Goal: Task Accomplishment & Management: Use online tool/utility

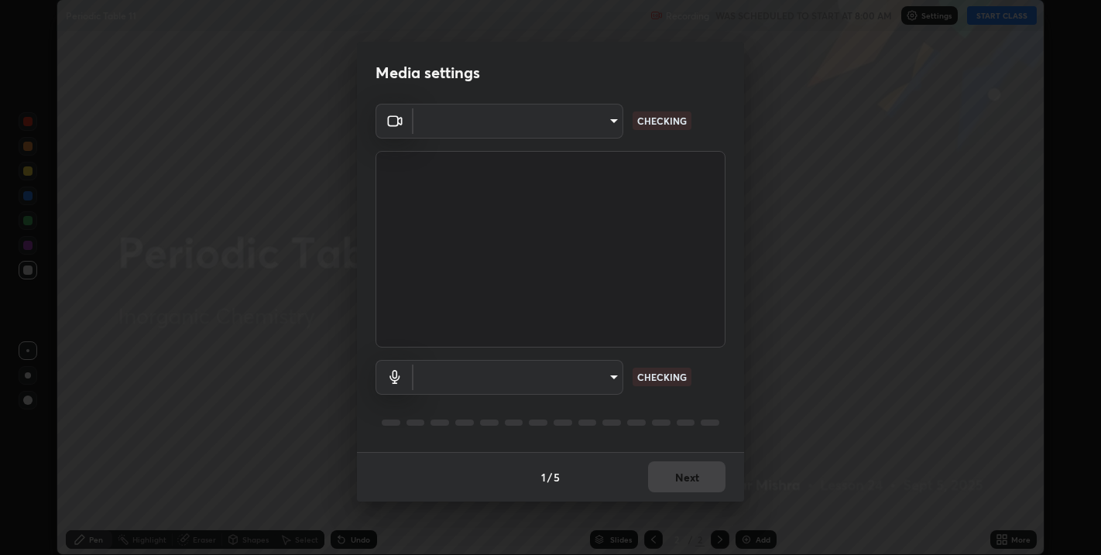
scroll to position [555, 1101]
click at [553, 368] on body "Erase all Periodic Table 11 Recording WAS SCHEDULED TO START AT 8:00 AM Setting…" at bounding box center [550, 277] width 1101 height 555
type input "67417adfccfa8b42c30ef4407fe4a6c493a28e79373338af571501226f50bce5"
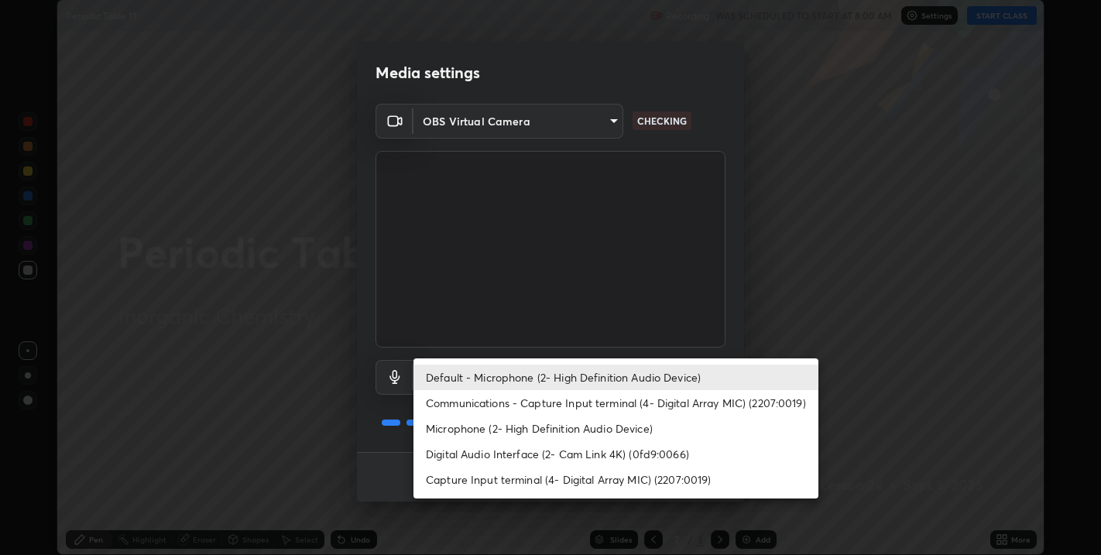
click at [488, 425] on li "Microphone (2- High Definition Audio Device)" at bounding box center [615, 429] width 405 height 26
type input "5ae5eb58a095c8d6c1905c16a689890706953ee02c64a57ea54ece677bd0501b"
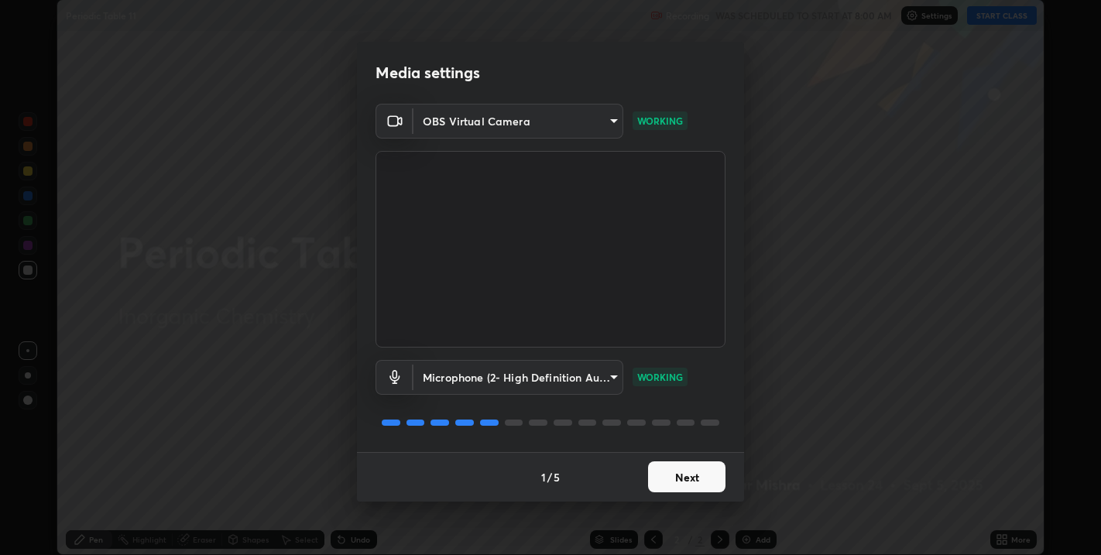
click at [686, 472] on button "Next" at bounding box center [686, 476] width 77 height 31
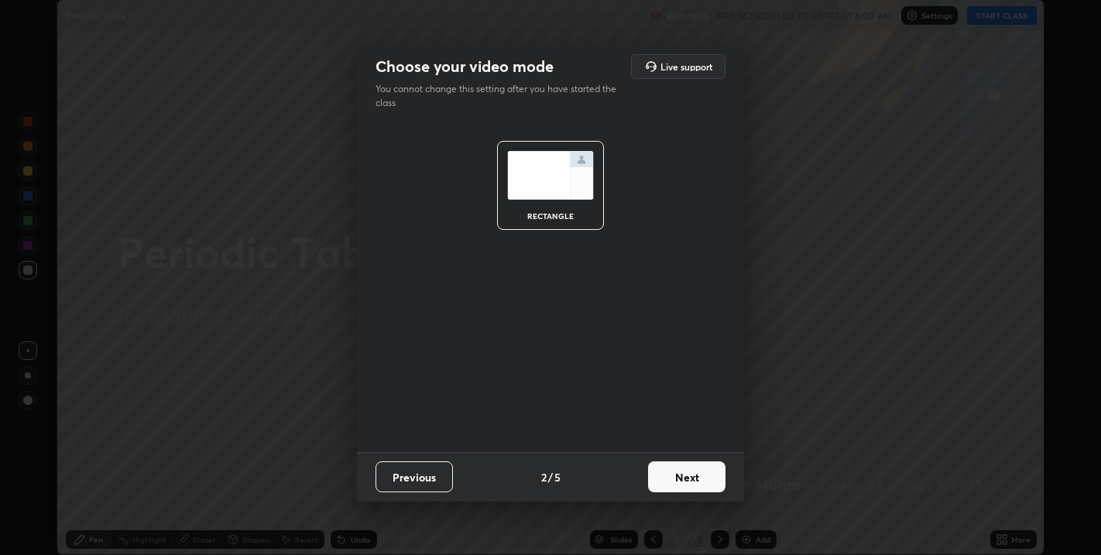
click at [687, 474] on button "Next" at bounding box center [686, 476] width 77 height 31
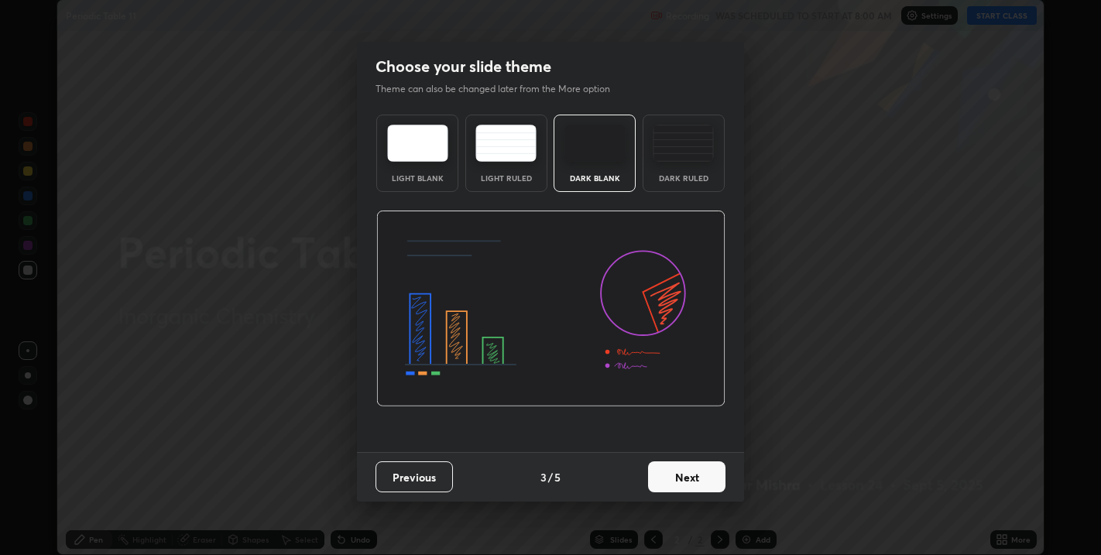
click at [689, 473] on button "Next" at bounding box center [686, 476] width 77 height 31
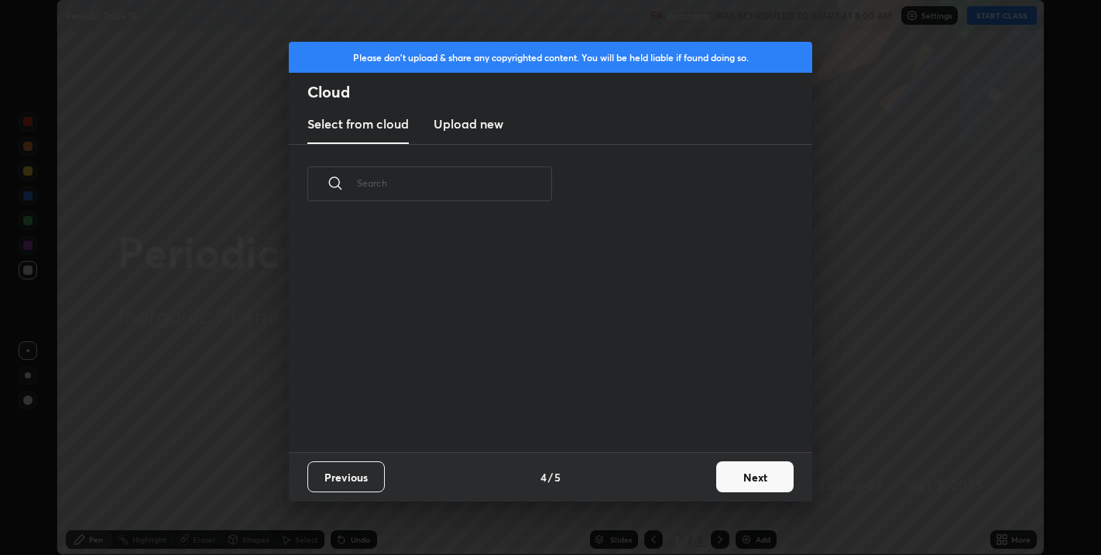
click at [759, 470] on button "Next" at bounding box center [754, 476] width 77 height 31
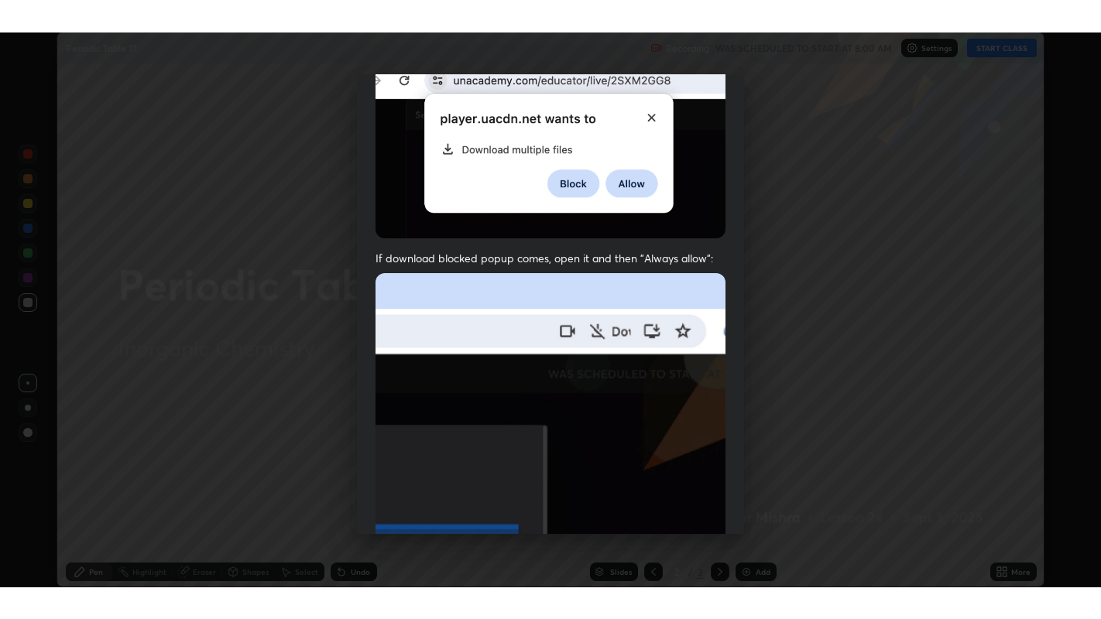
scroll to position [313, 0]
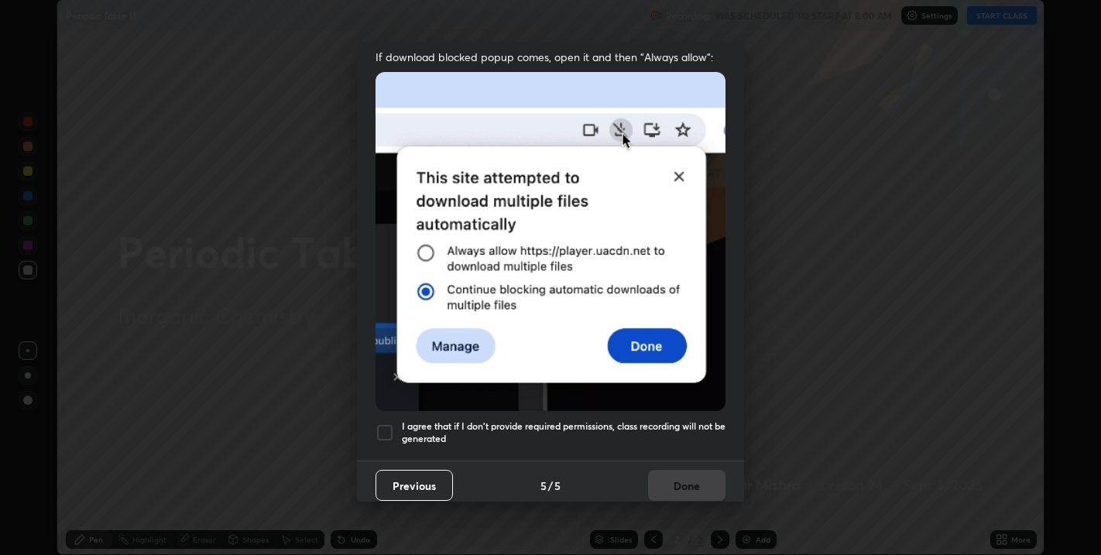
click at [677, 420] on h5 "I agree that if I don't provide required permissions, class recording will not …" at bounding box center [564, 432] width 324 height 24
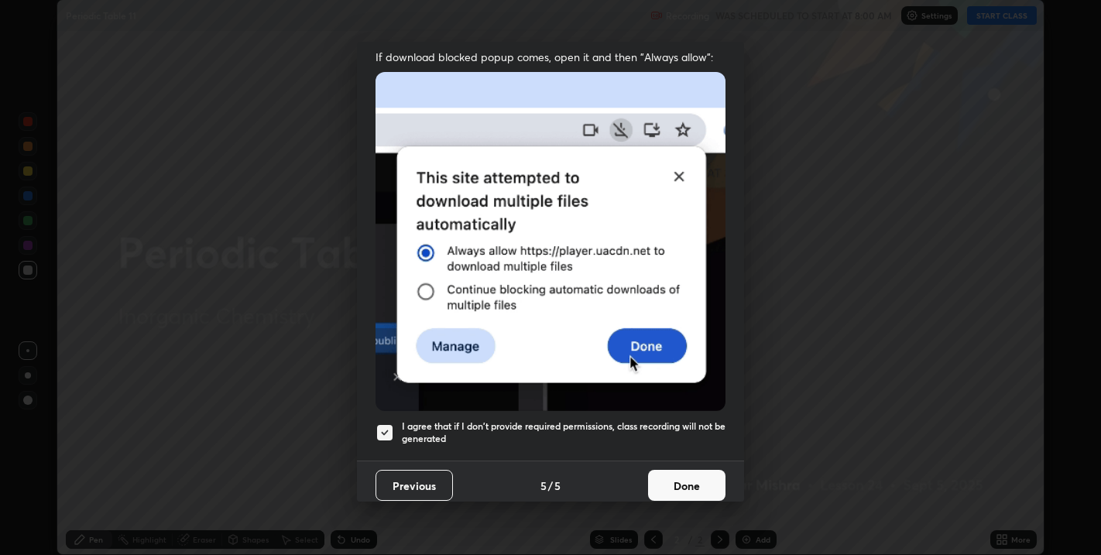
click at [690, 476] on button "Done" at bounding box center [686, 485] width 77 height 31
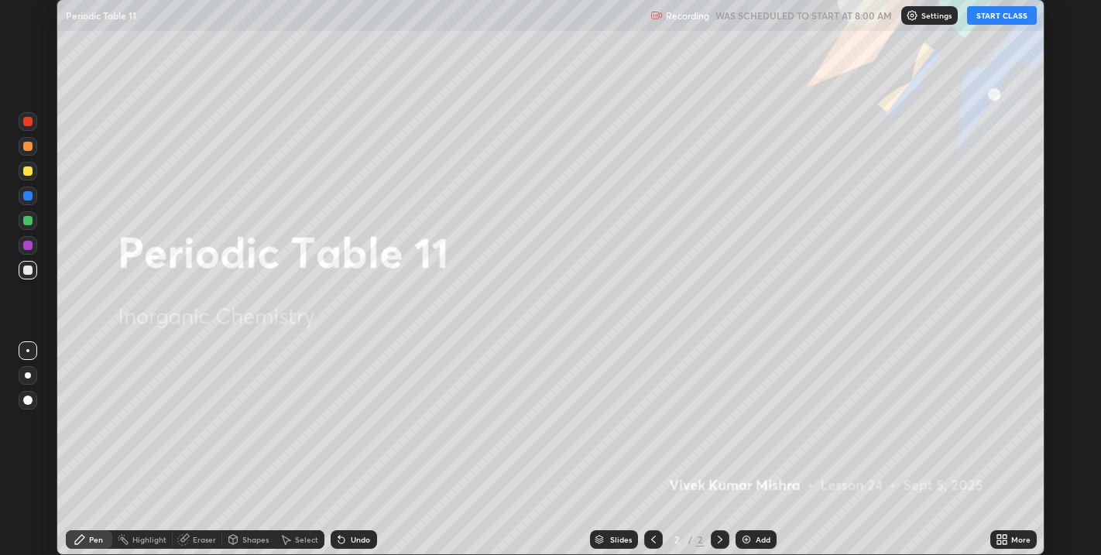
click at [977, 16] on button "START CLASS" at bounding box center [1002, 15] width 70 height 19
click at [1004, 537] on icon at bounding box center [1004, 537] width 4 height 4
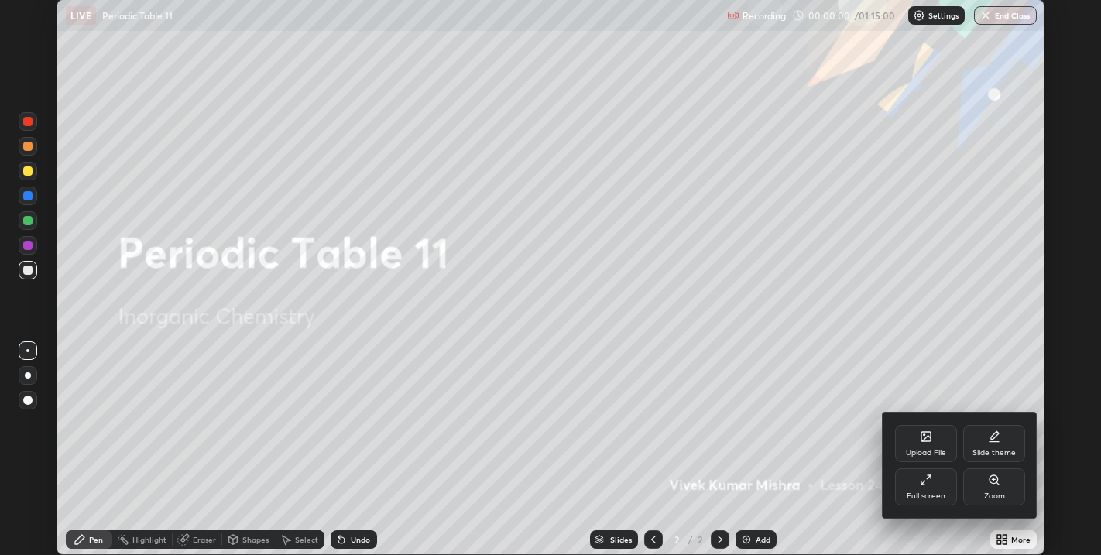
click at [932, 484] on div "Full screen" at bounding box center [926, 486] width 62 height 37
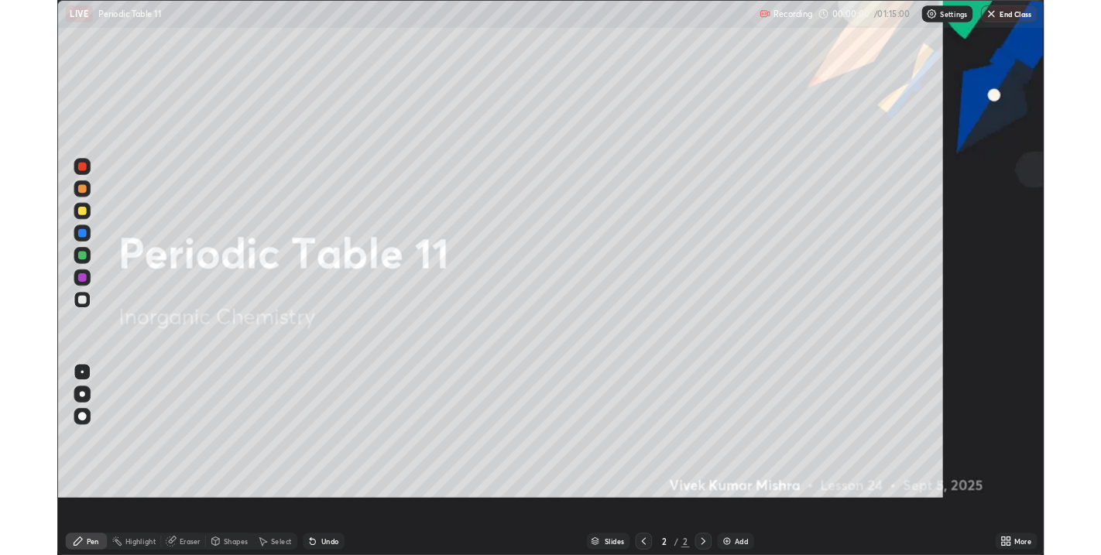
scroll to position [619, 1101]
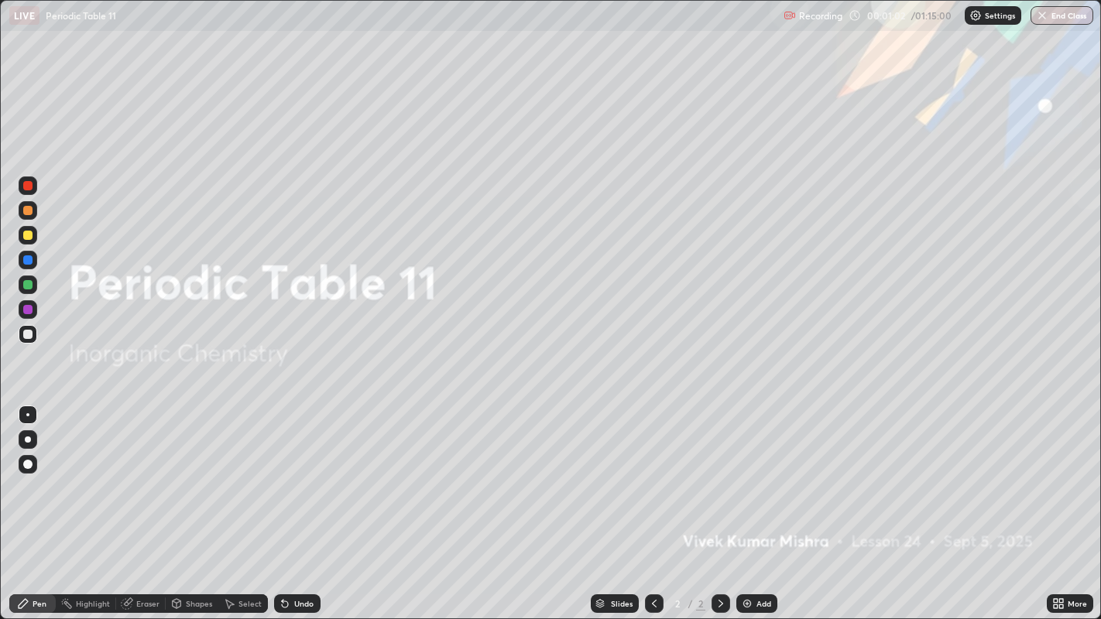
click at [1063, 554] on icon at bounding box center [1061, 606] width 4 height 4
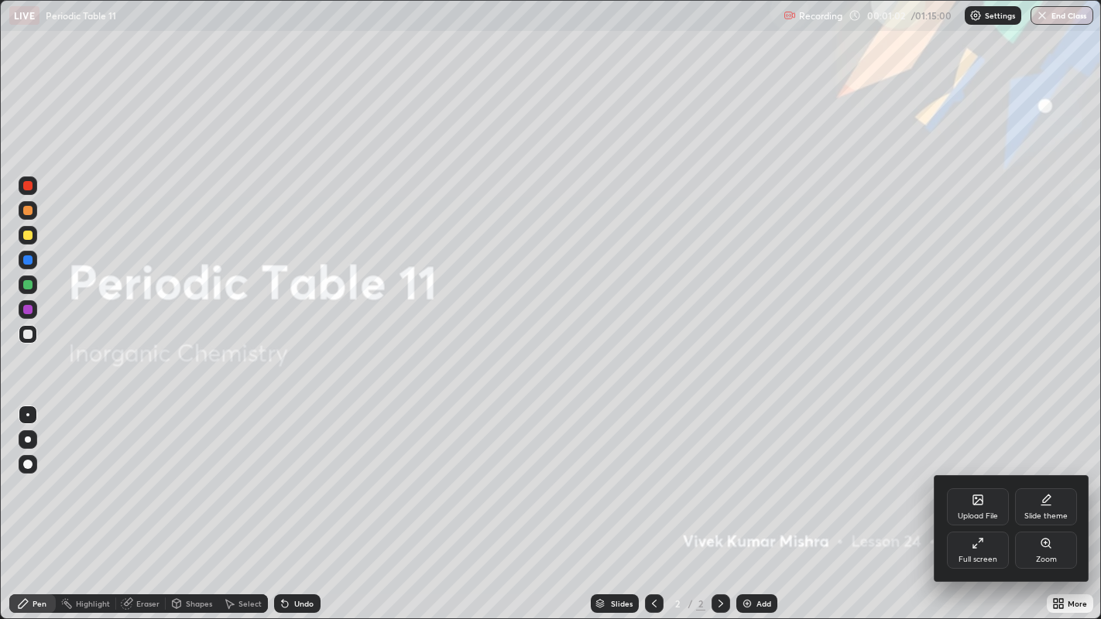
click at [1034, 507] on div "Slide theme" at bounding box center [1046, 506] width 62 height 37
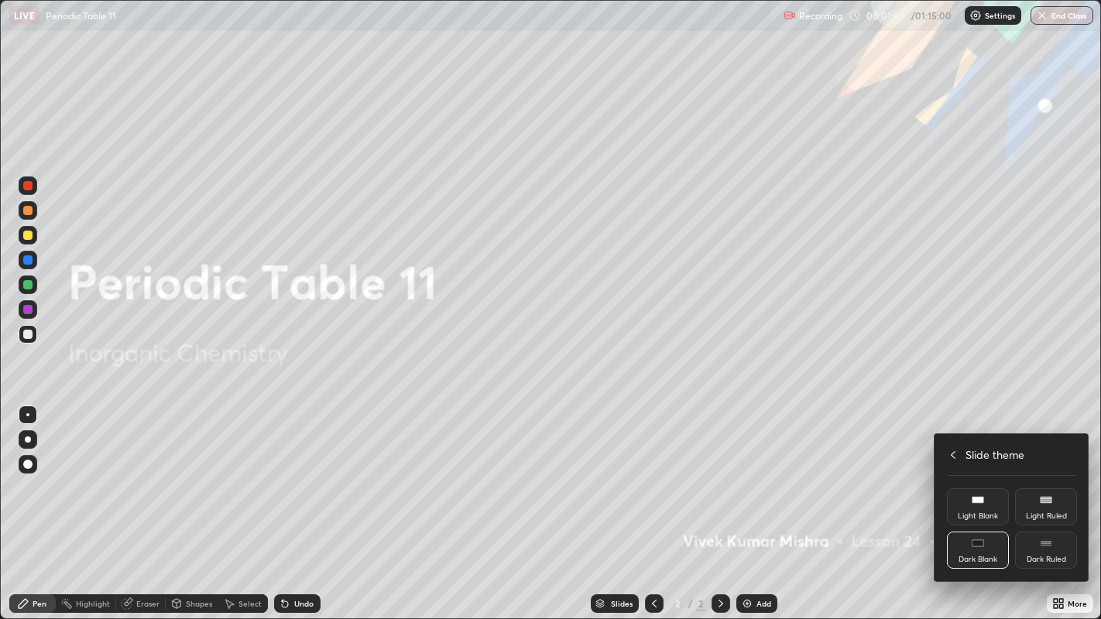
click at [1041, 554] on div "Dark Ruled" at bounding box center [1045, 560] width 39 height 8
click at [951, 456] on icon at bounding box center [953, 455] width 12 height 12
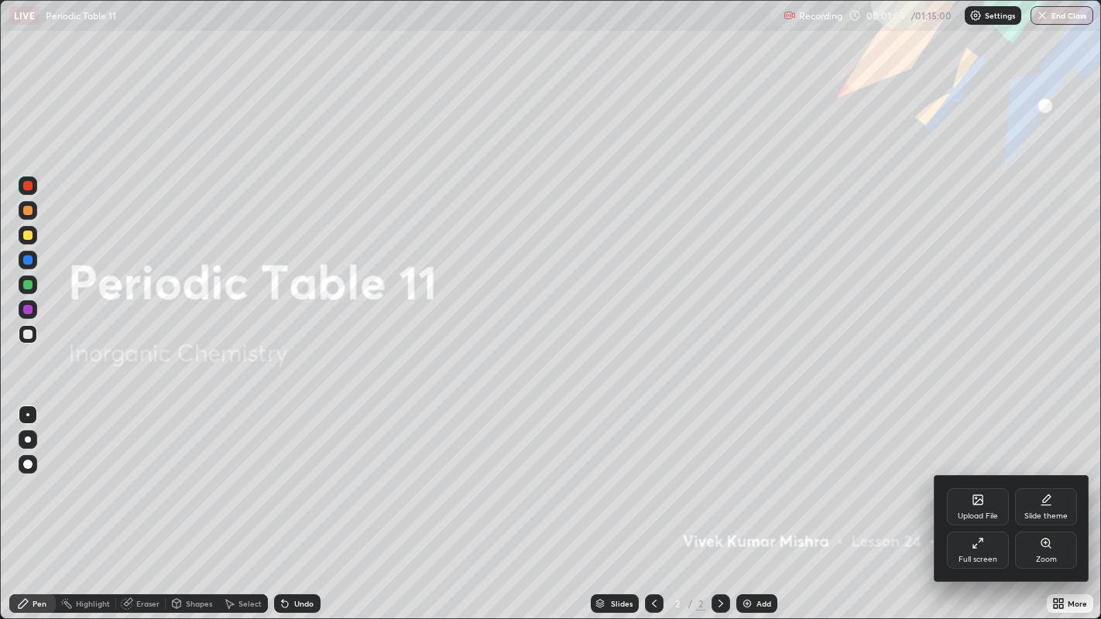
click at [974, 546] on icon at bounding box center [975, 546] width 4 height 4
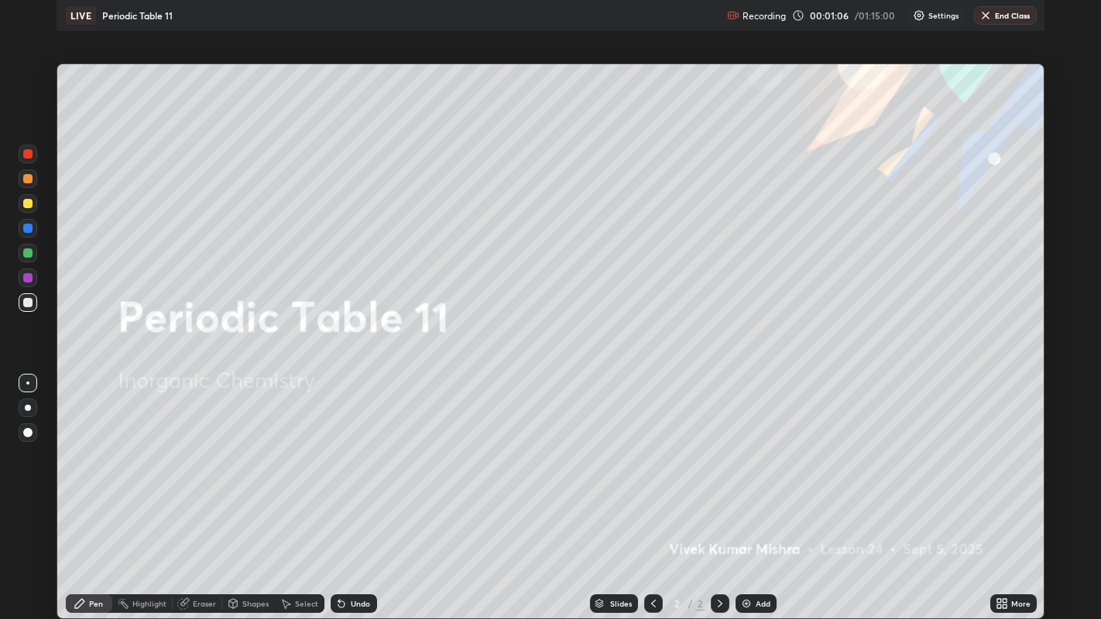
scroll to position [76838, 76292]
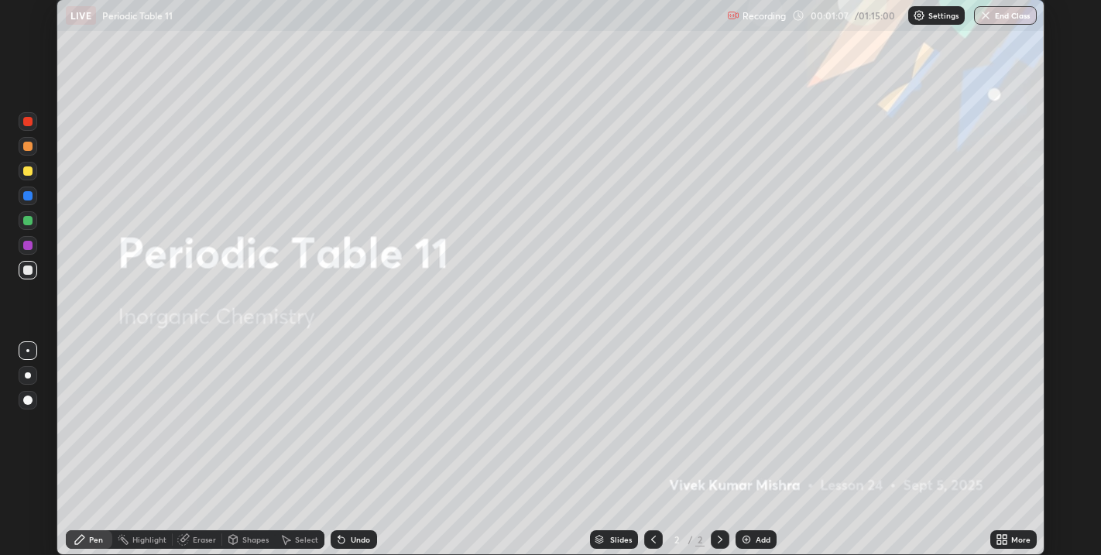
click at [1004, 537] on icon at bounding box center [1004, 537] width 4 height 4
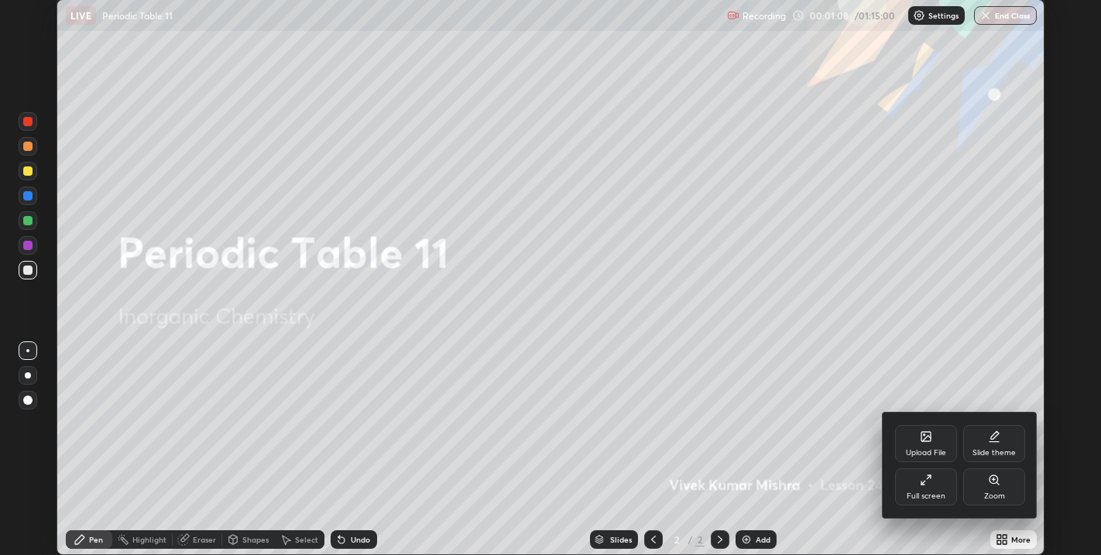
click at [919, 488] on div "Full screen" at bounding box center [926, 486] width 62 height 37
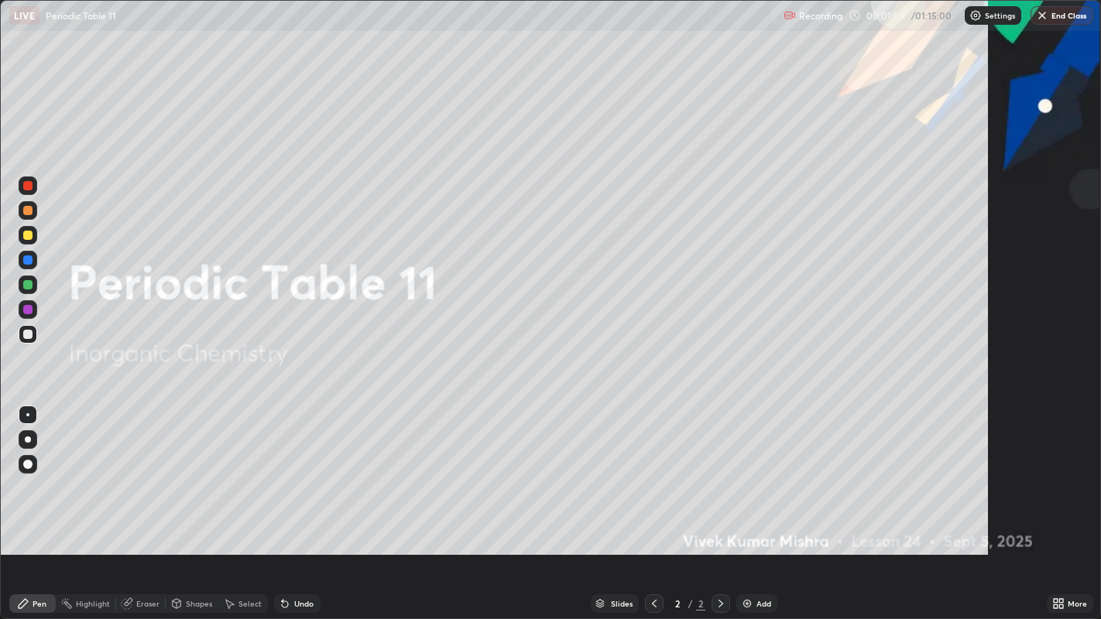
scroll to position [619, 1101]
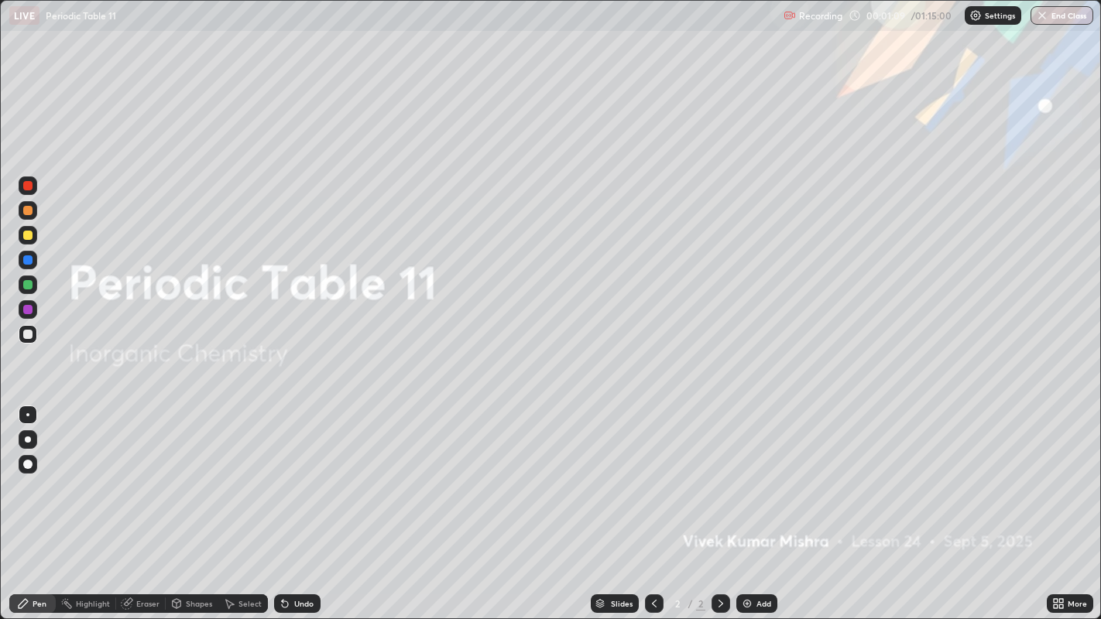
click at [760, 554] on div "Add" at bounding box center [763, 604] width 15 height 8
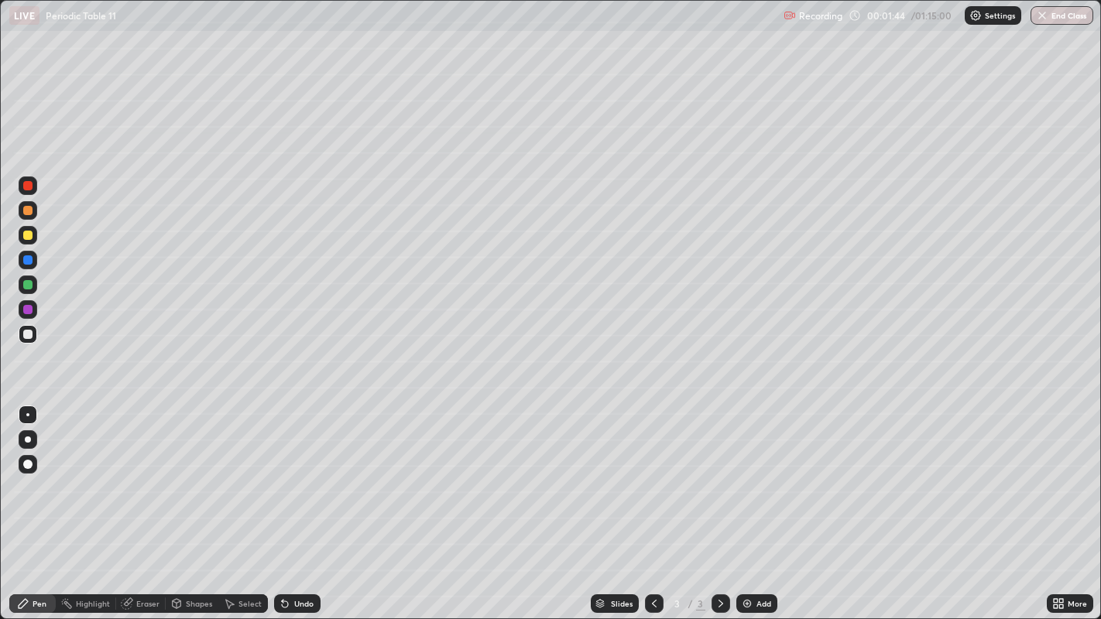
click at [302, 554] on div "Undo" at bounding box center [297, 603] width 46 height 19
click at [282, 554] on icon at bounding box center [285, 604] width 6 height 6
click at [282, 554] on icon at bounding box center [283, 601] width 2 height 2
click at [294, 554] on div "Undo" at bounding box center [303, 604] width 19 height 8
click at [297, 554] on div "Undo" at bounding box center [303, 604] width 19 height 8
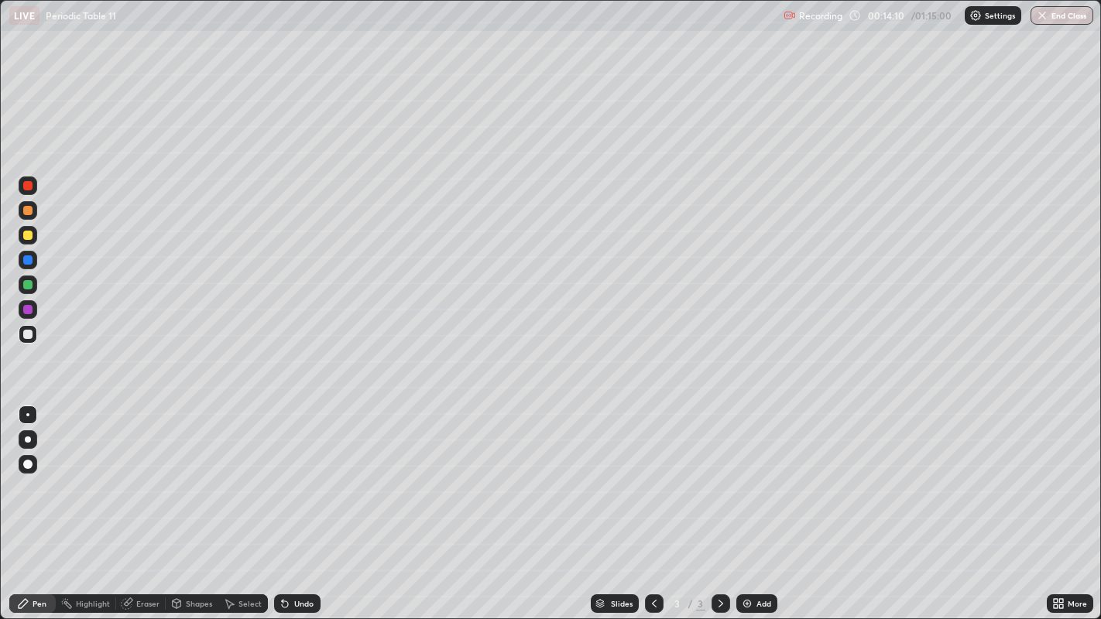
click at [300, 554] on div "Undo" at bounding box center [303, 604] width 19 height 8
click at [296, 554] on div "Undo" at bounding box center [303, 604] width 19 height 8
click at [296, 554] on div "Undo" at bounding box center [297, 603] width 46 height 19
click at [295, 554] on div "Undo" at bounding box center [297, 603] width 46 height 19
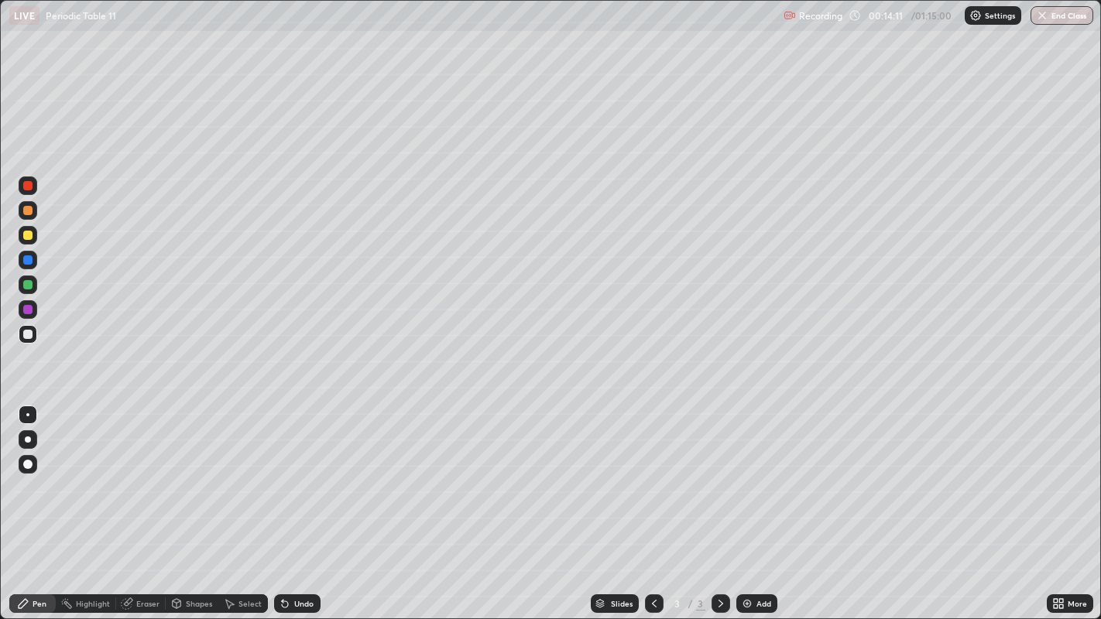
click at [295, 554] on div "Undo" at bounding box center [297, 603] width 46 height 19
click at [293, 554] on div "Undo" at bounding box center [297, 603] width 46 height 19
click at [295, 554] on div "Undo" at bounding box center [297, 603] width 46 height 19
click at [294, 554] on div "Undo" at bounding box center [297, 603] width 46 height 19
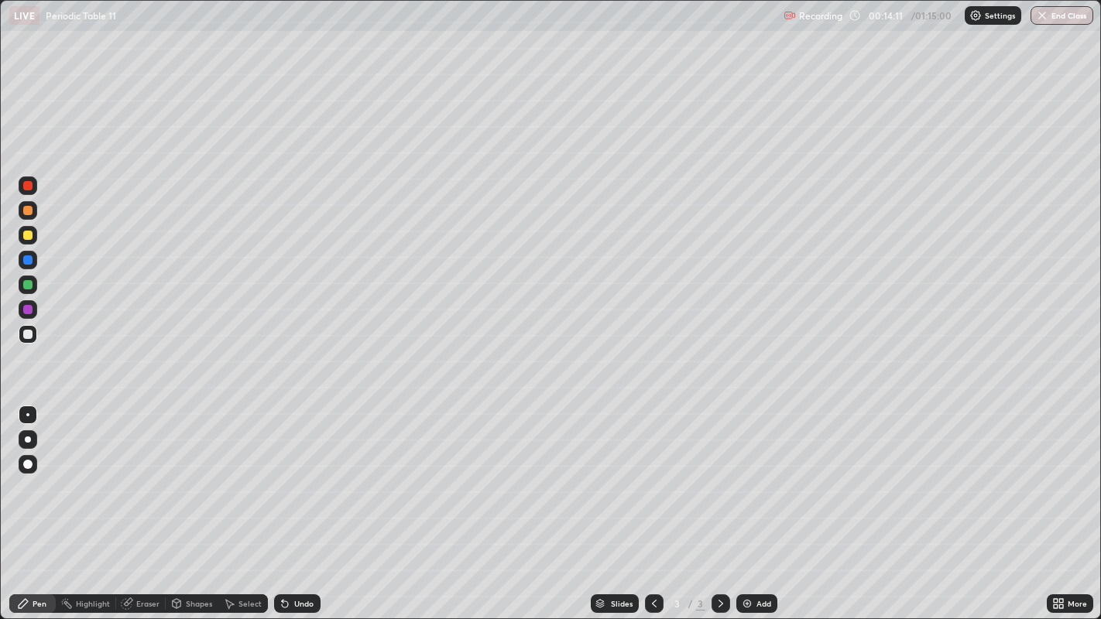
click at [293, 554] on div "Undo" at bounding box center [297, 603] width 46 height 19
click at [292, 554] on div "Undo" at bounding box center [297, 603] width 46 height 19
click at [291, 554] on div "Undo" at bounding box center [297, 603] width 46 height 19
click at [290, 554] on div "Undo" at bounding box center [297, 603] width 46 height 19
click at [292, 554] on div "Undo" at bounding box center [297, 603] width 46 height 19
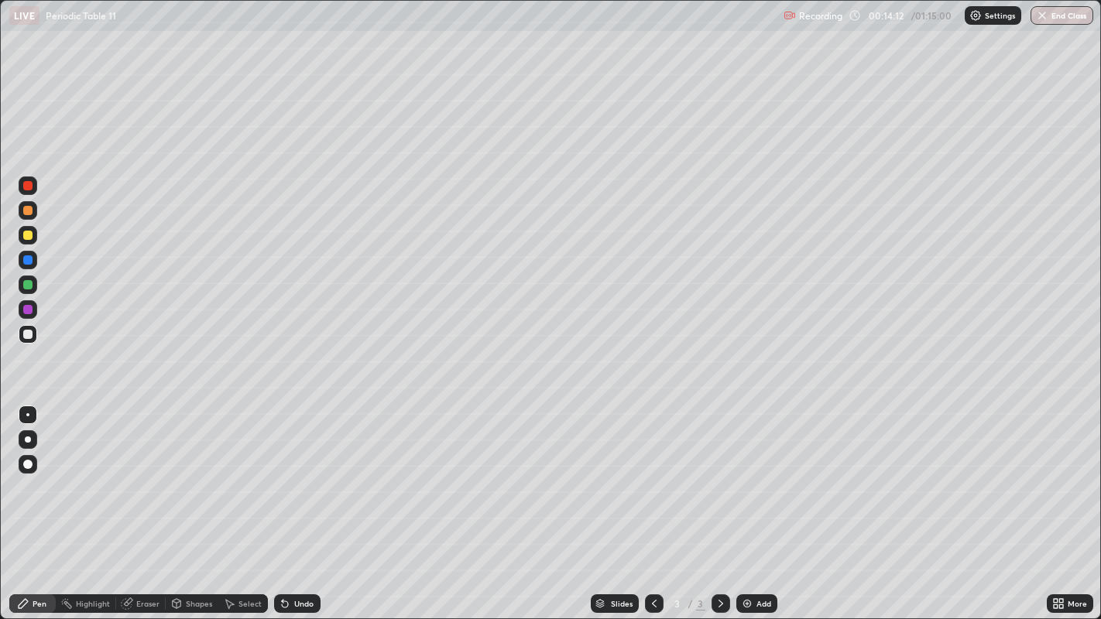
click at [289, 554] on div "Undo" at bounding box center [297, 603] width 46 height 19
click at [288, 554] on div "Undo" at bounding box center [297, 603] width 46 height 19
click at [289, 554] on div "Undo" at bounding box center [297, 603] width 46 height 19
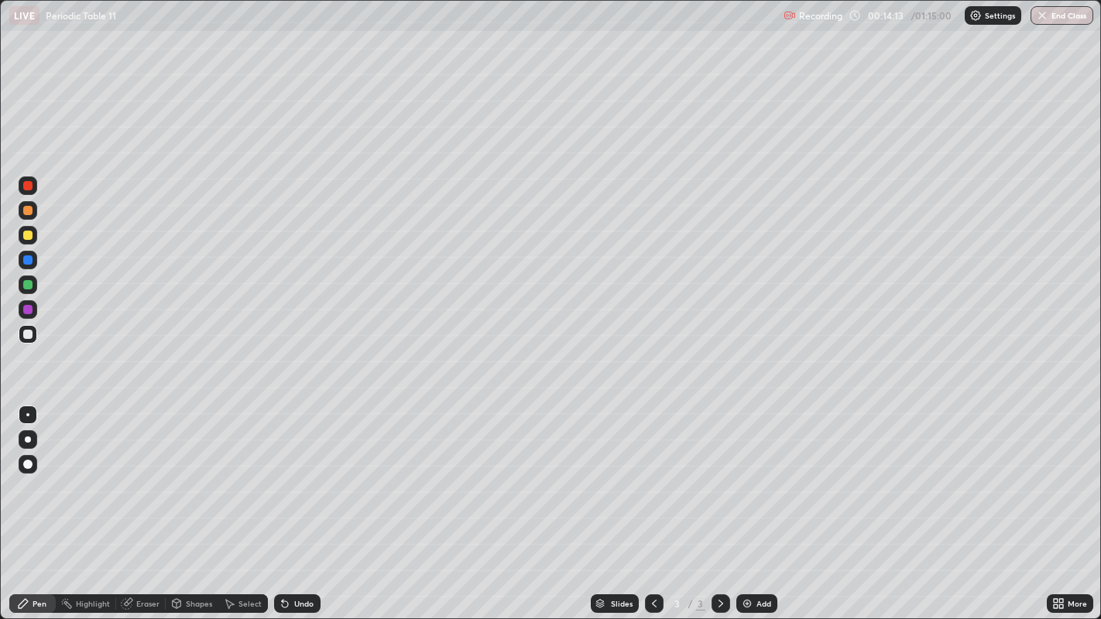
click at [289, 554] on div "Undo" at bounding box center [297, 603] width 46 height 19
click at [153, 554] on div "Eraser" at bounding box center [147, 604] width 23 height 8
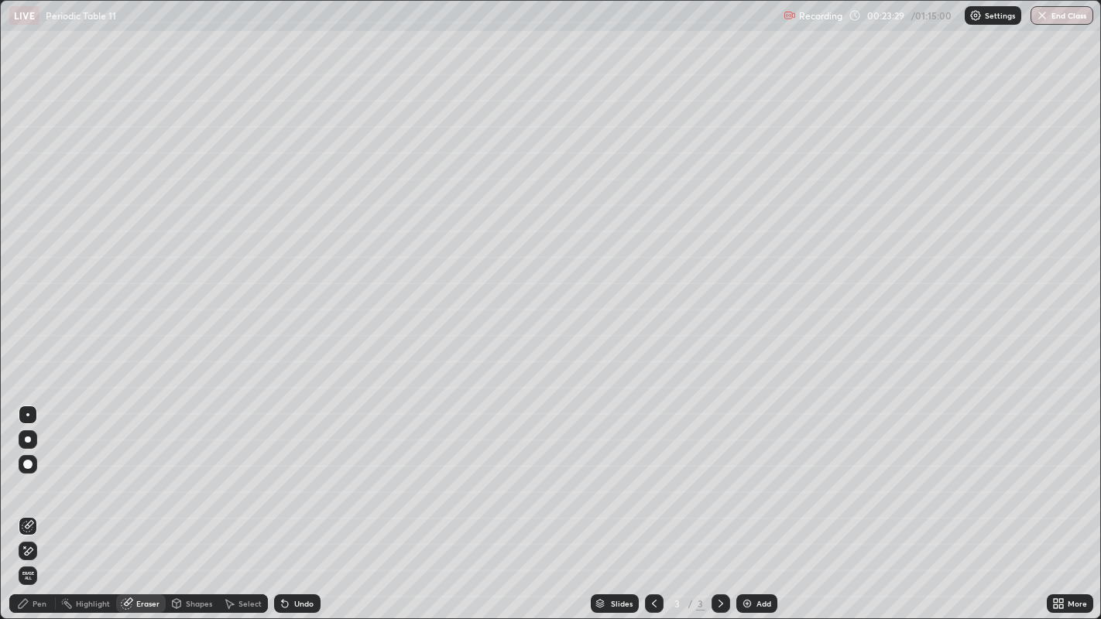
click at [39, 554] on div "Pen" at bounding box center [40, 604] width 14 height 8
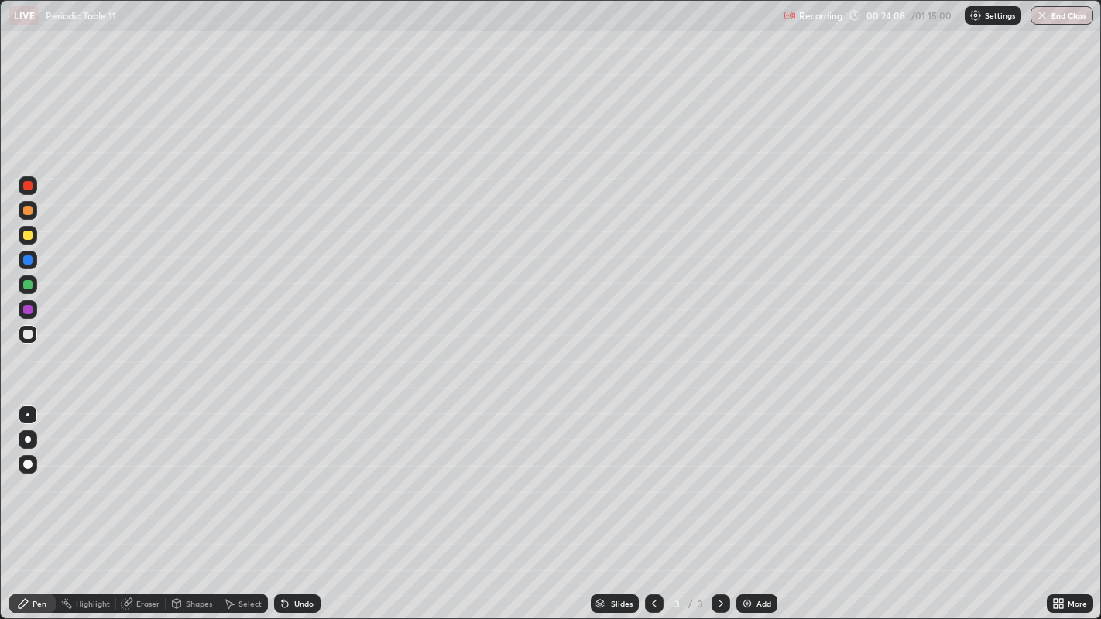
click at [292, 554] on div "Undo" at bounding box center [297, 603] width 46 height 19
click at [295, 554] on div "Undo" at bounding box center [303, 604] width 19 height 8
click at [296, 554] on div "Undo" at bounding box center [303, 604] width 19 height 8
click at [295, 554] on div "Undo" at bounding box center [303, 604] width 19 height 8
click at [298, 554] on div "Undo" at bounding box center [303, 604] width 19 height 8
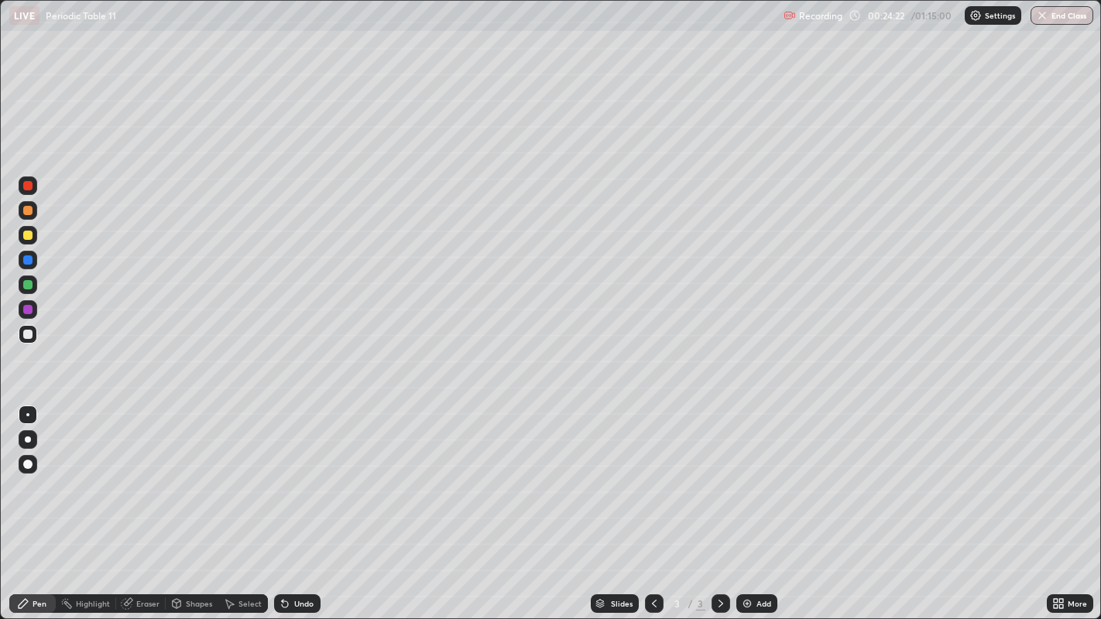
click at [718, 554] on icon at bounding box center [720, 603] width 12 height 12
click at [754, 554] on div "Add" at bounding box center [756, 603] width 41 height 19
click at [22, 311] on div at bounding box center [28, 309] width 19 height 19
click at [151, 554] on div "Eraser" at bounding box center [147, 604] width 23 height 8
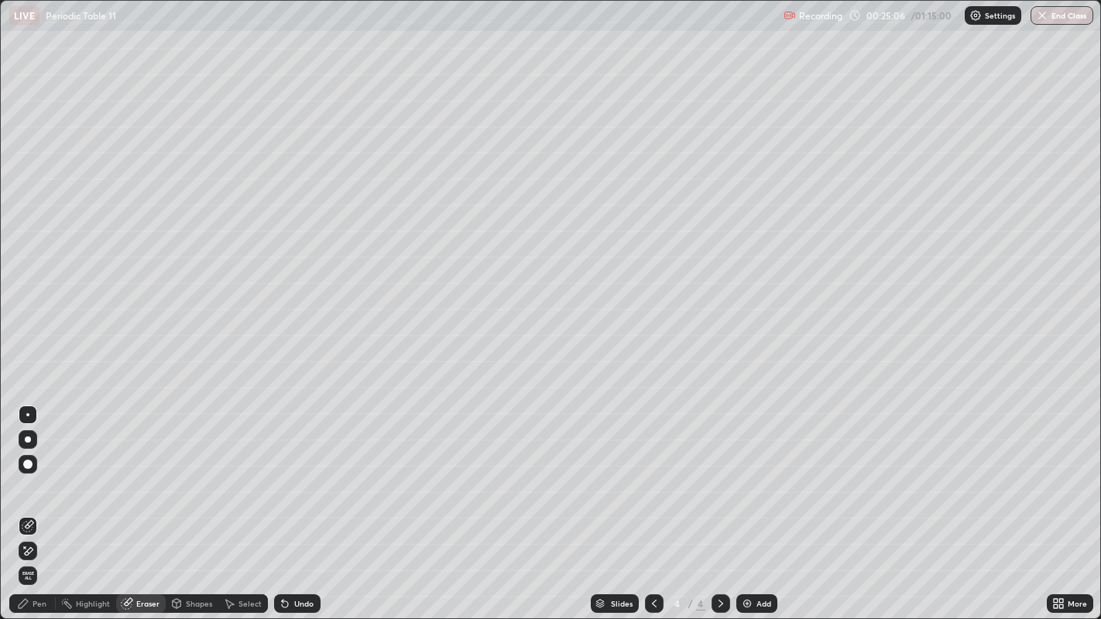
click at [29, 462] on div at bounding box center [27, 464] width 9 height 9
click at [28, 466] on div at bounding box center [27, 464] width 9 height 9
click at [28, 464] on div at bounding box center [27, 464] width 9 height 9
click at [29, 460] on div at bounding box center [27, 464] width 9 height 9
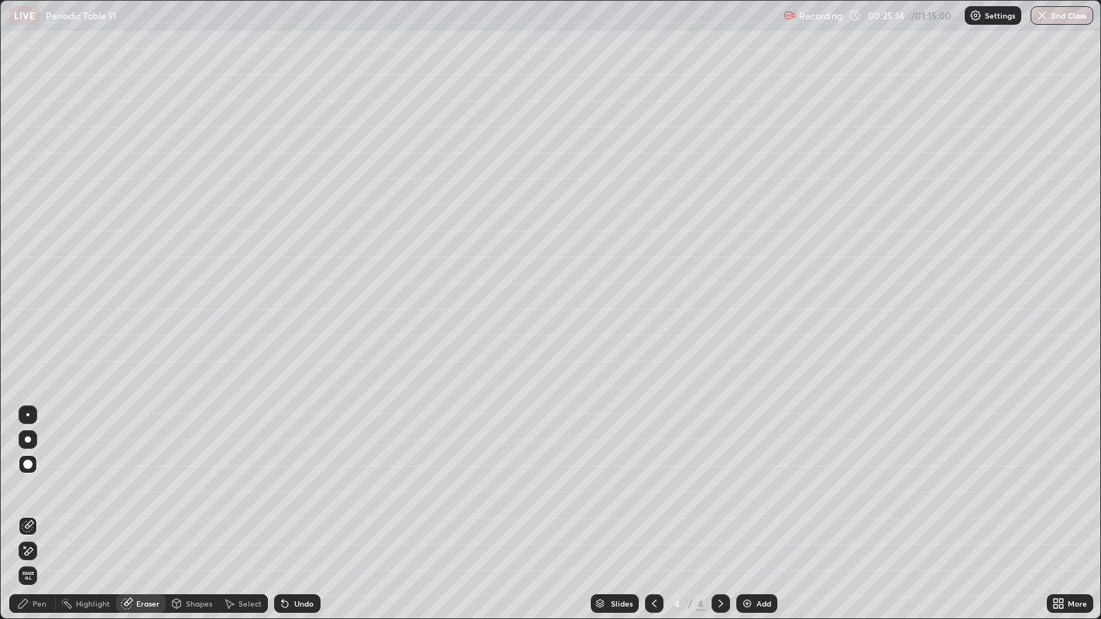
click at [48, 554] on div "Pen" at bounding box center [32, 603] width 46 height 19
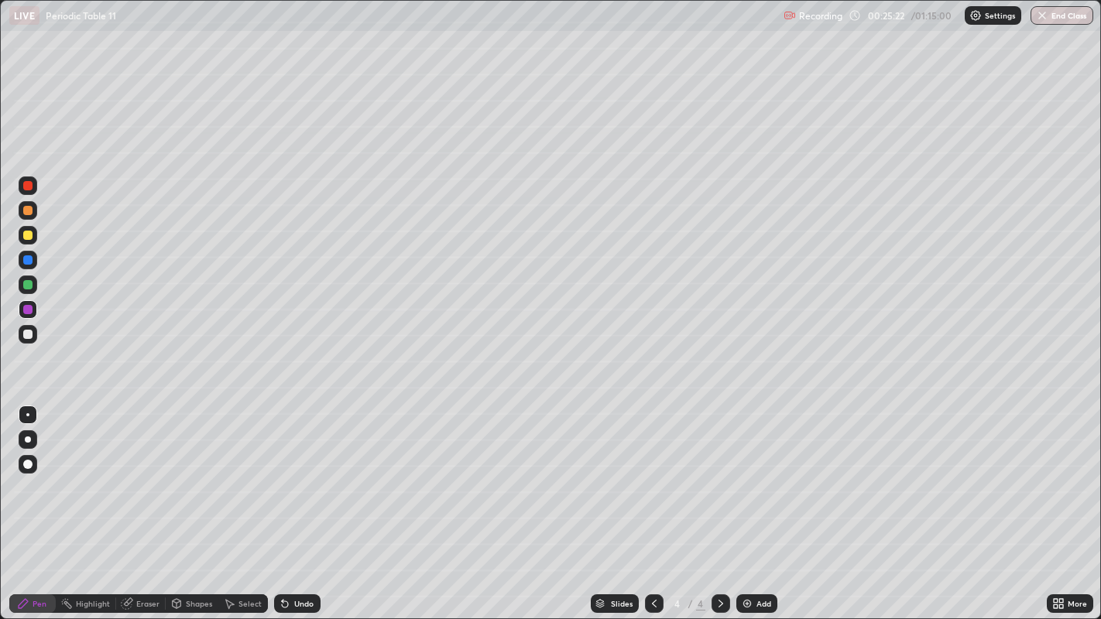
click at [11, 473] on div "Erase all" at bounding box center [27, 309] width 37 height 557
click at [31, 115] on div "Erase all" at bounding box center [27, 309] width 37 height 557
click at [41, 481] on div "Erase all" at bounding box center [27, 309] width 37 height 557
click at [26, 554] on icon at bounding box center [23, 603] width 9 height 9
click at [27, 258] on div at bounding box center [27, 259] width 9 height 9
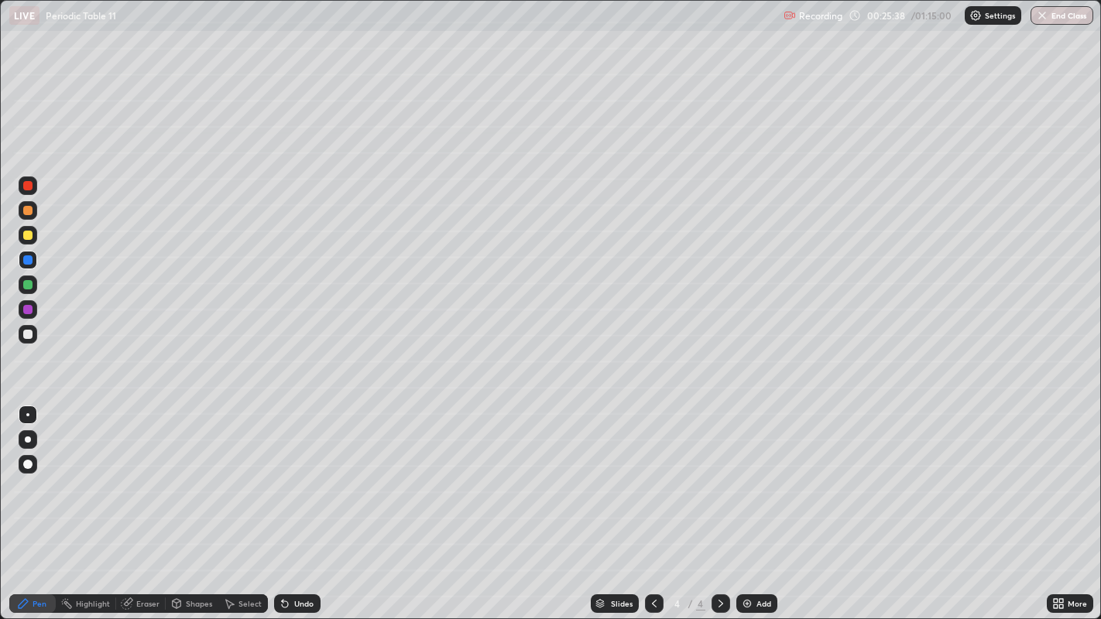
click at [282, 554] on icon at bounding box center [285, 604] width 6 height 6
click at [290, 554] on div "Undo" at bounding box center [297, 603] width 46 height 19
click at [289, 554] on div "Undo" at bounding box center [297, 603] width 46 height 19
click at [290, 554] on div "Undo" at bounding box center [297, 603] width 46 height 19
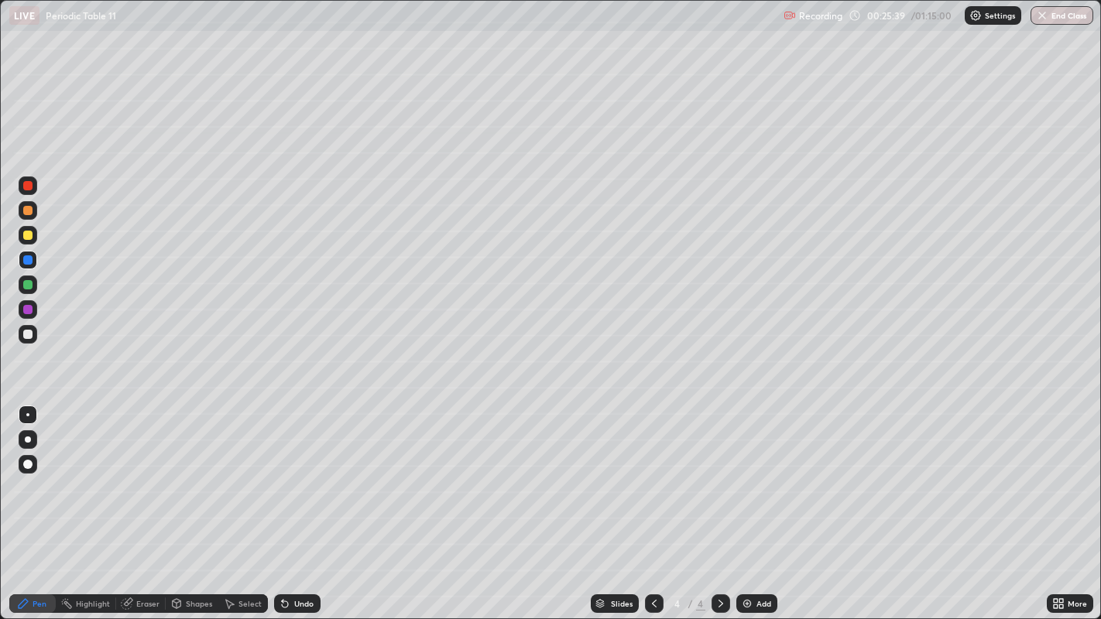
click at [291, 554] on div "Undo" at bounding box center [297, 603] width 46 height 19
click at [290, 554] on div "Undo" at bounding box center [297, 603] width 46 height 19
click at [282, 554] on icon at bounding box center [285, 604] width 6 height 6
click at [291, 554] on div "Undo" at bounding box center [297, 603] width 46 height 19
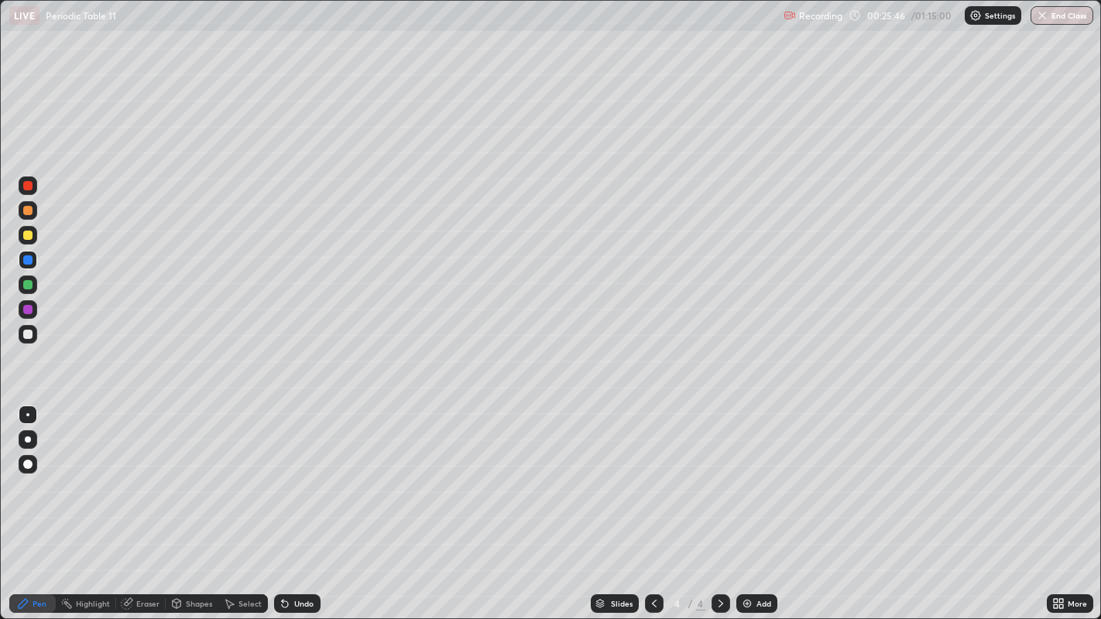
click at [145, 554] on div "Eraser" at bounding box center [147, 604] width 23 height 8
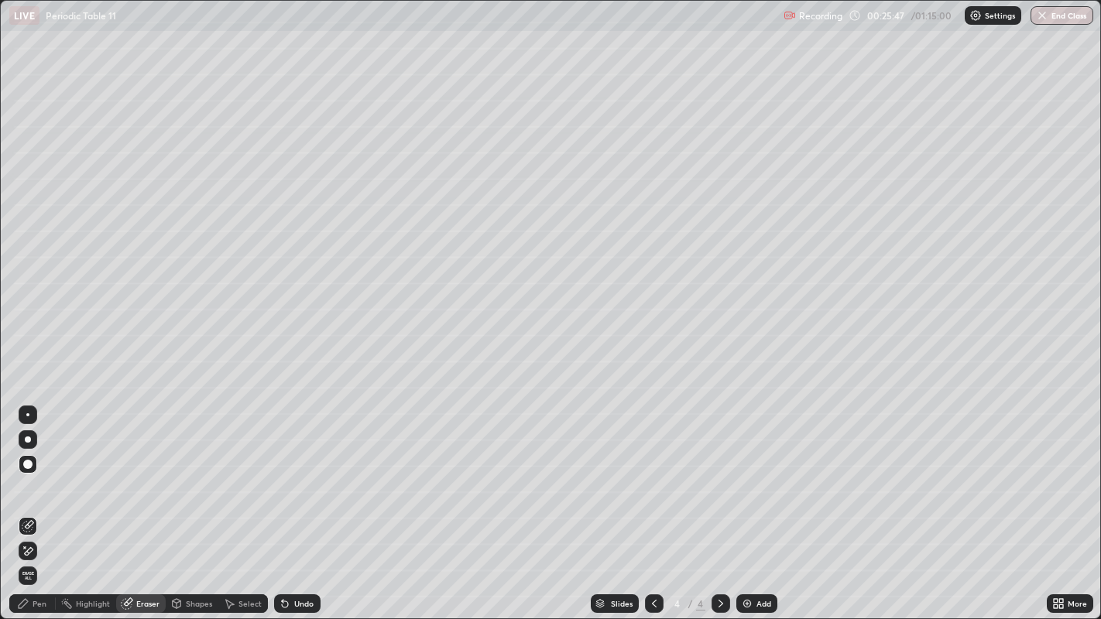
click at [21, 462] on div at bounding box center [28, 464] width 19 height 19
click at [27, 554] on span "Erase all" at bounding box center [27, 575] width 17 height 9
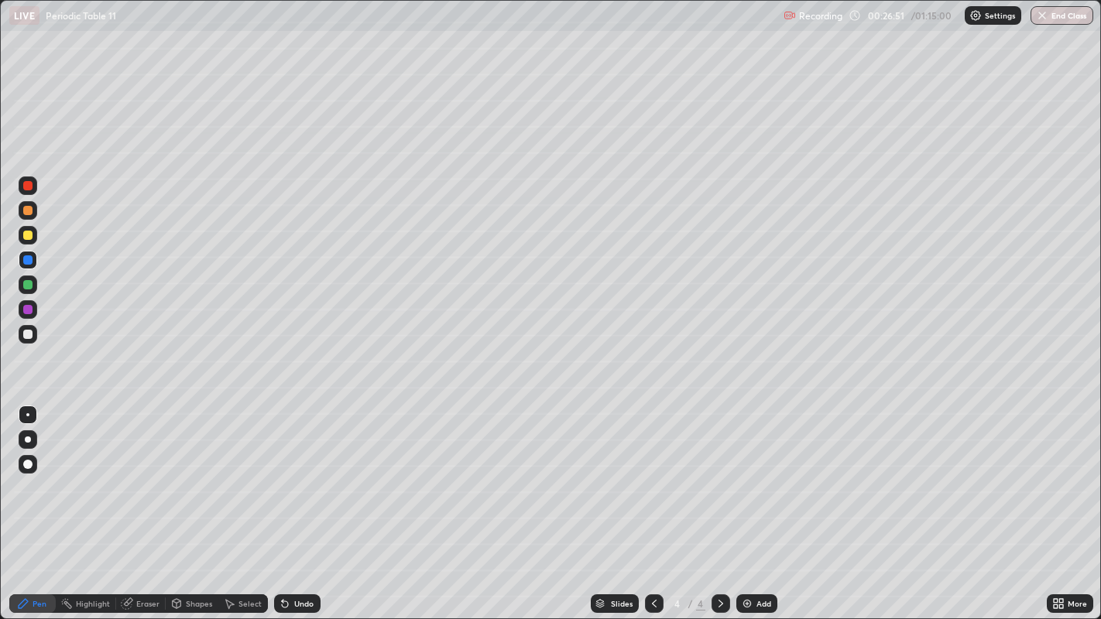
click at [26, 183] on div at bounding box center [27, 185] width 9 height 9
click at [289, 554] on div "Undo" at bounding box center [297, 603] width 46 height 19
click at [294, 554] on div "Undo" at bounding box center [303, 604] width 19 height 8
click at [294, 554] on div "Undo" at bounding box center [297, 603] width 46 height 19
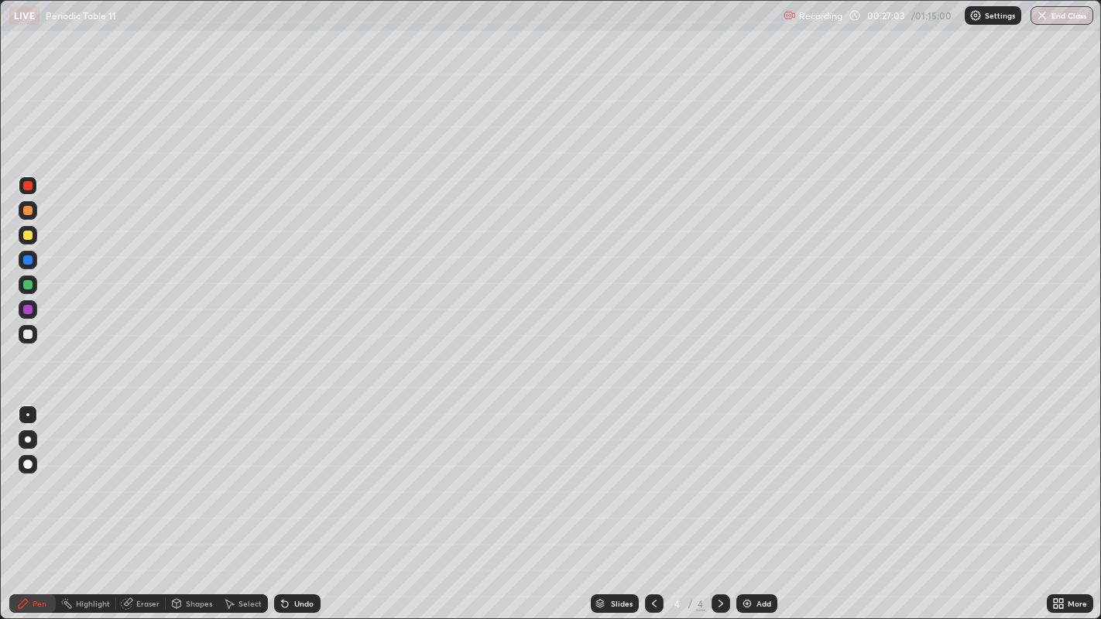
click at [295, 554] on div "Undo" at bounding box center [303, 604] width 19 height 8
click at [295, 554] on div "Undo" at bounding box center [297, 603] width 46 height 19
click at [282, 554] on icon at bounding box center [285, 604] width 6 height 6
click at [146, 554] on div "Eraser" at bounding box center [147, 604] width 23 height 8
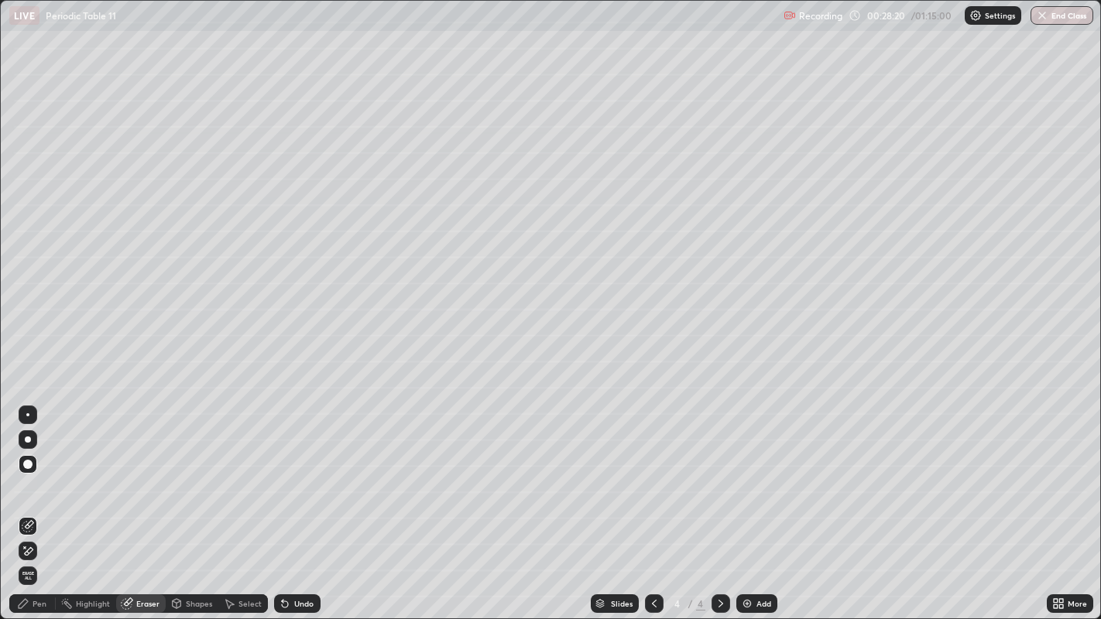
click at [149, 554] on div "Eraser" at bounding box center [147, 604] width 23 height 8
click at [150, 554] on div "Eraser" at bounding box center [147, 604] width 23 height 8
click at [1060, 554] on icon at bounding box center [1061, 606] width 4 height 4
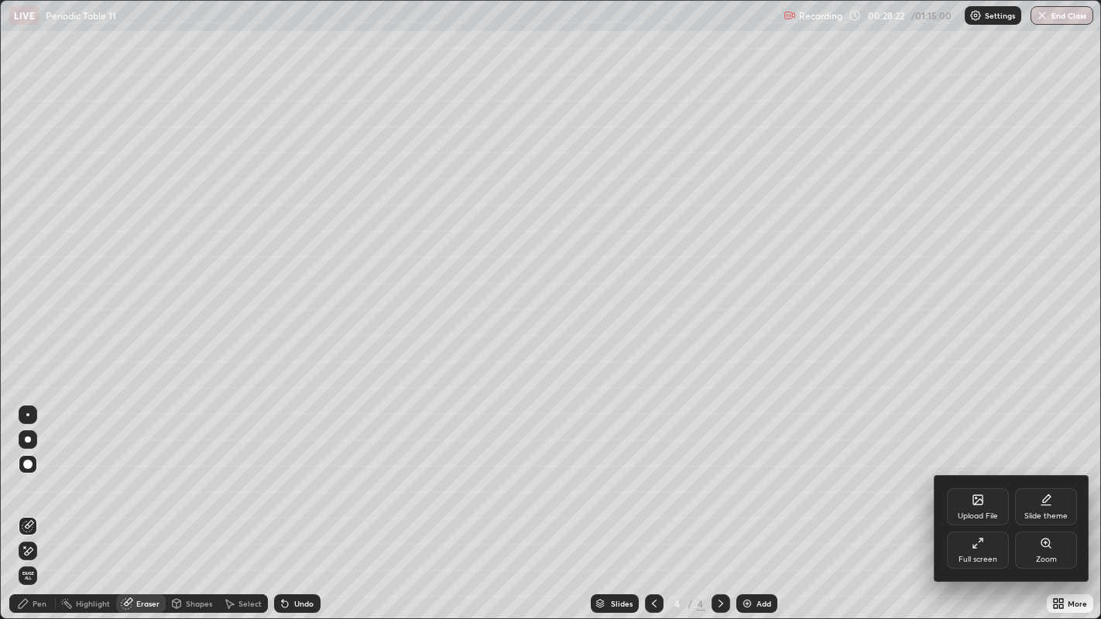
click at [29, 554] on div at bounding box center [550, 309] width 1101 height 619
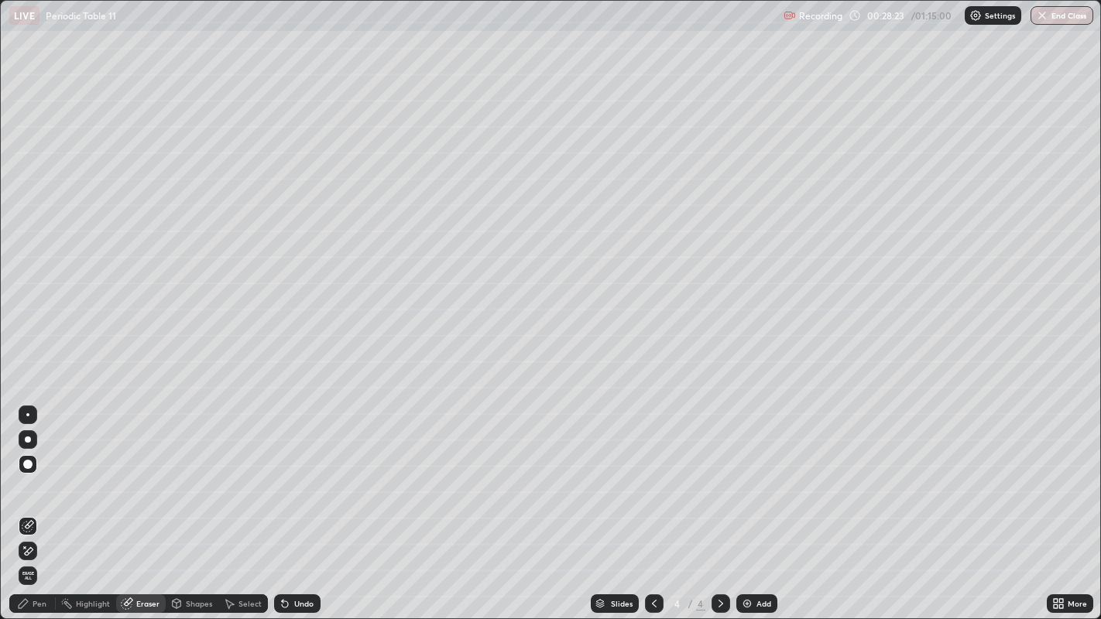
click at [27, 554] on span "Erase all" at bounding box center [27, 575] width 17 height 9
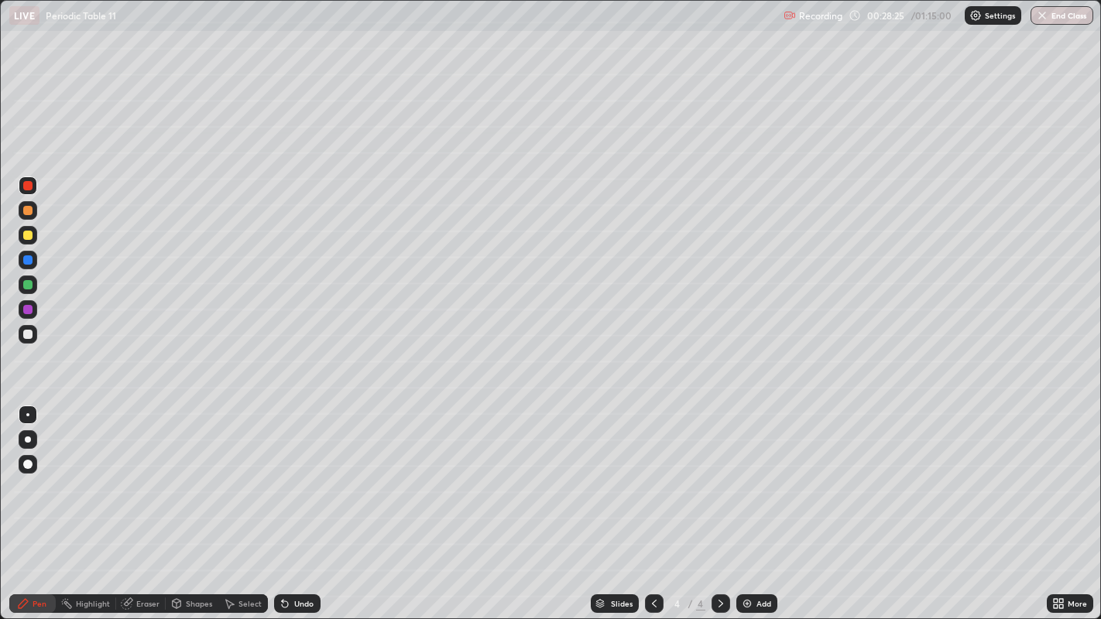
click at [1061, 554] on icon at bounding box center [1061, 601] width 4 height 4
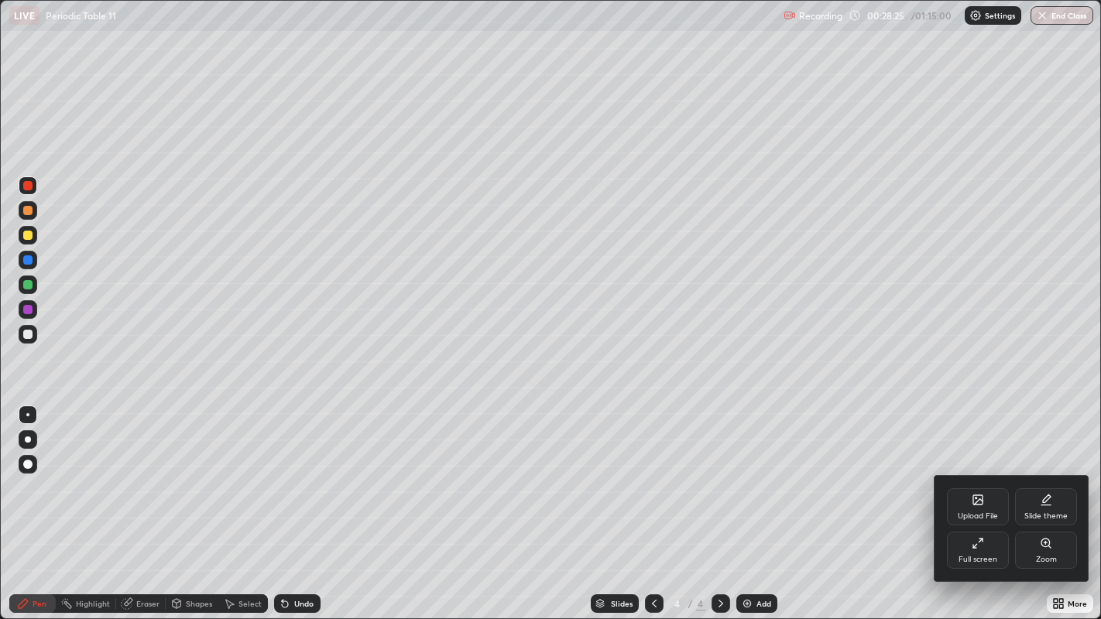
click at [1063, 554] on div at bounding box center [550, 309] width 1101 height 619
